Goal: Find specific page/section: Find specific page/section

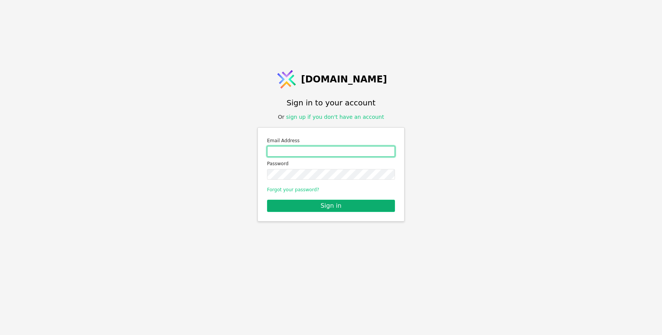
type input "[PERSON_NAME][EMAIL_ADDRESS][DOMAIN_NAME]"
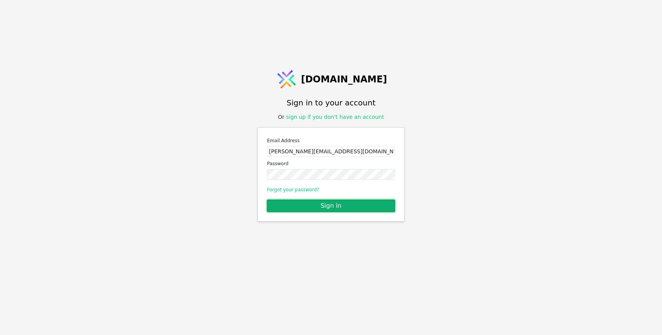
click at [305, 204] on button "Sign in" at bounding box center [331, 206] width 128 height 12
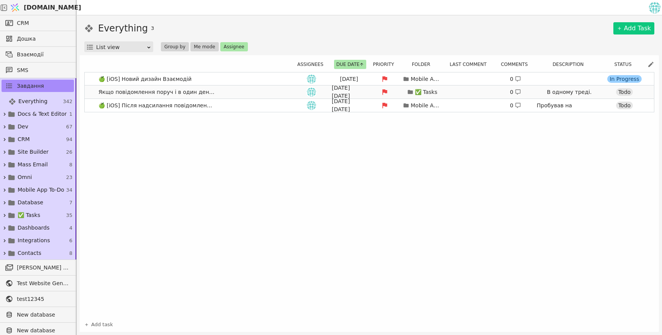
click at [197, 90] on span "Якщо повідомлення поруч і в один день то мають бути разом" at bounding box center [156, 92] width 123 height 11
click at [187, 77] on span "🍏 [iOS] Новий дизайн Взаємодій" at bounding box center [144, 79] width 99 height 11
click at [232, 80] on link "🍏 [iOS] Новий дизайн Взаємодій Apr 30 Mobile App To-Do 0 In Progress" at bounding box center [370, 78] width 570 height 13
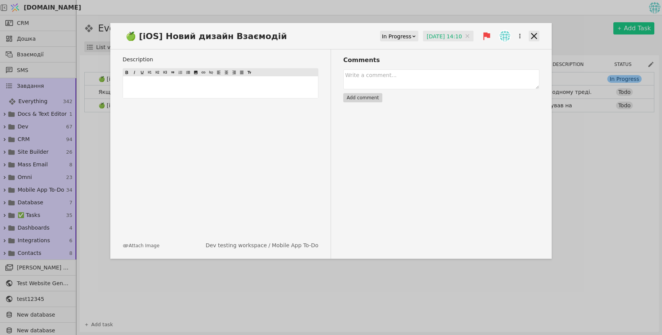
click at [537, 33] on icon at bounding box center [534, 36] width 6 height 6
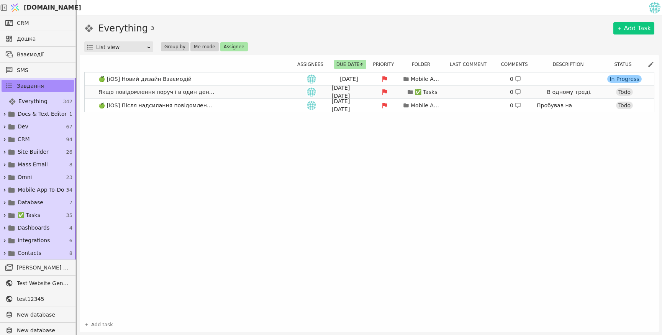
click at [243, 95] on link "Якщо повідомлення поруч і в один день то мають бути разом Jul 28 ✅ Tasks 0 В од…" at bounding box center [370, 91] width 570 height 13
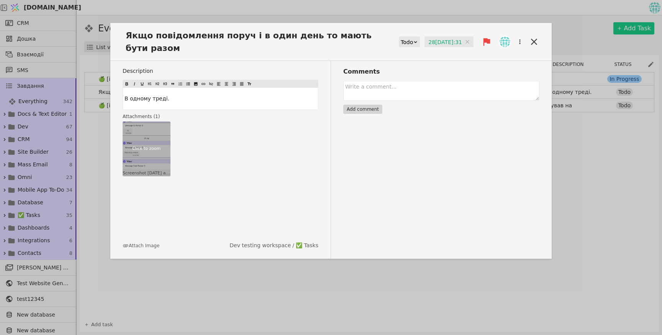
click at [128, 156] on div "Click to zoom" at bounding box center [147, 149] width 48 height 55
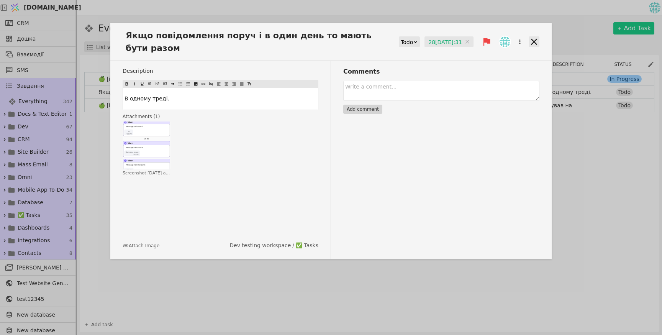
click at [536, 44] on icon at bounding box center [534, 42] width 6 height 6
